Goal: Check status

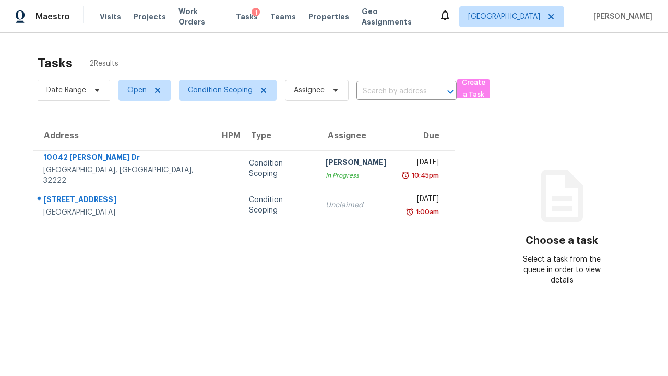
click at [140, 90] on span "Open" at bounding box center [136, 90] width 19 height 10
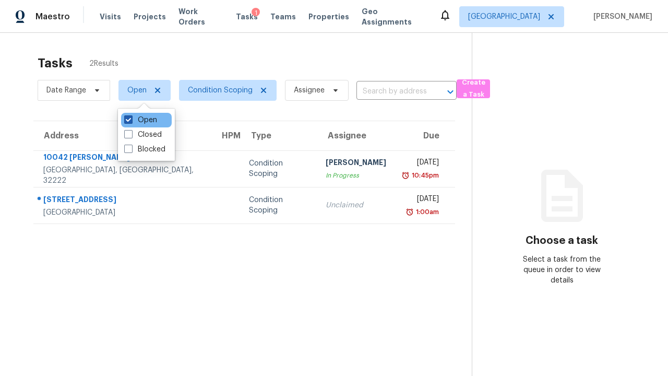
click at [140, 120] on label "Open" at bounding box center [140, 120] width 33 height 10
click at [131, 120] on input "Open" at bounding box center [127, 118] width 7 height 7
checkbox input "false"
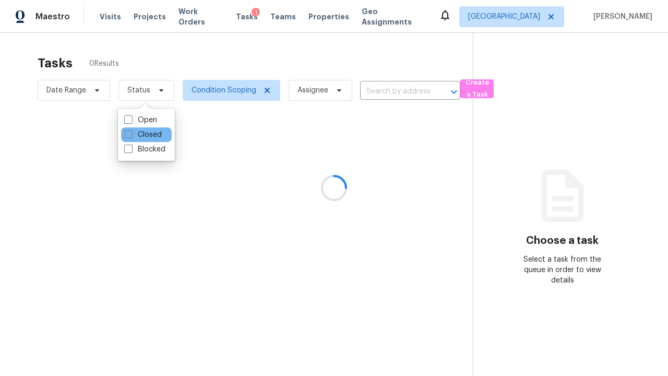
click at [143, 135] on label "Closed" at bounding box center [143, 134] width 38 height 10
click at [131, 135] on input "Closed" at bounding box center [127, 132] width 7 height 7
checkbox input "true"
click at [5, 5] on div at bounding box center [334, 188] width 668 height 376
